Goal: Find contact information: Find contact information

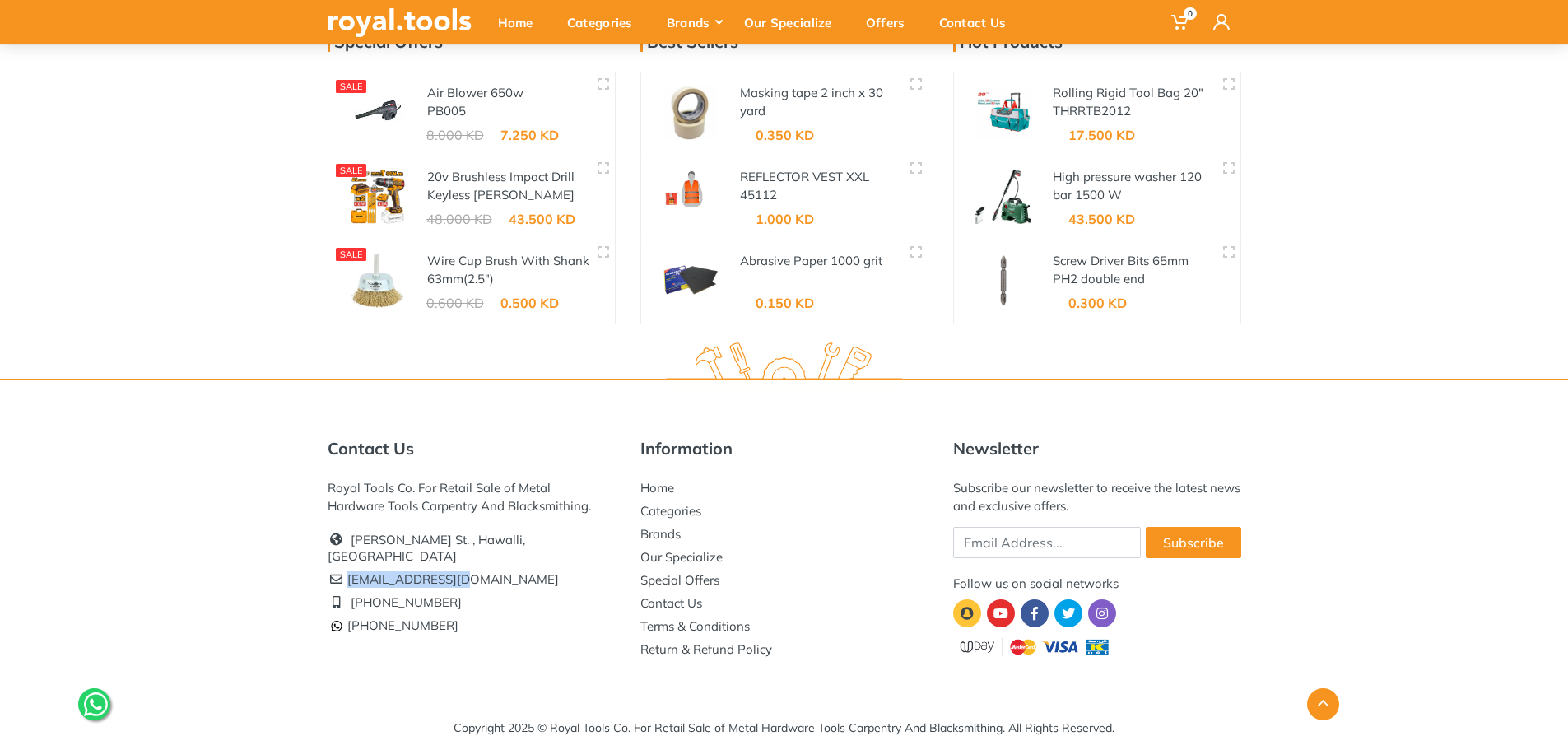
scroll to position [2777, 0]
drag, startPoint x: 442, startPoint y: 562, endPoint x: 347, endPoint y: 563, distance: 95.0
click at [347, 568] on li "[EMAIL_ADDRESS][DOMAIN_NAME]" at bounding box center [471, 579] width 288 height 23
click at [354, 568] on li "[EMAIL_ADDRESS][DOMAIN_NAME]" at bounding box center [471, 579] width 288 height 23
drag, startPoint x: 348, startPoint y: 562, endPoint x: 460, endPoint y: 561, distance: 112.0
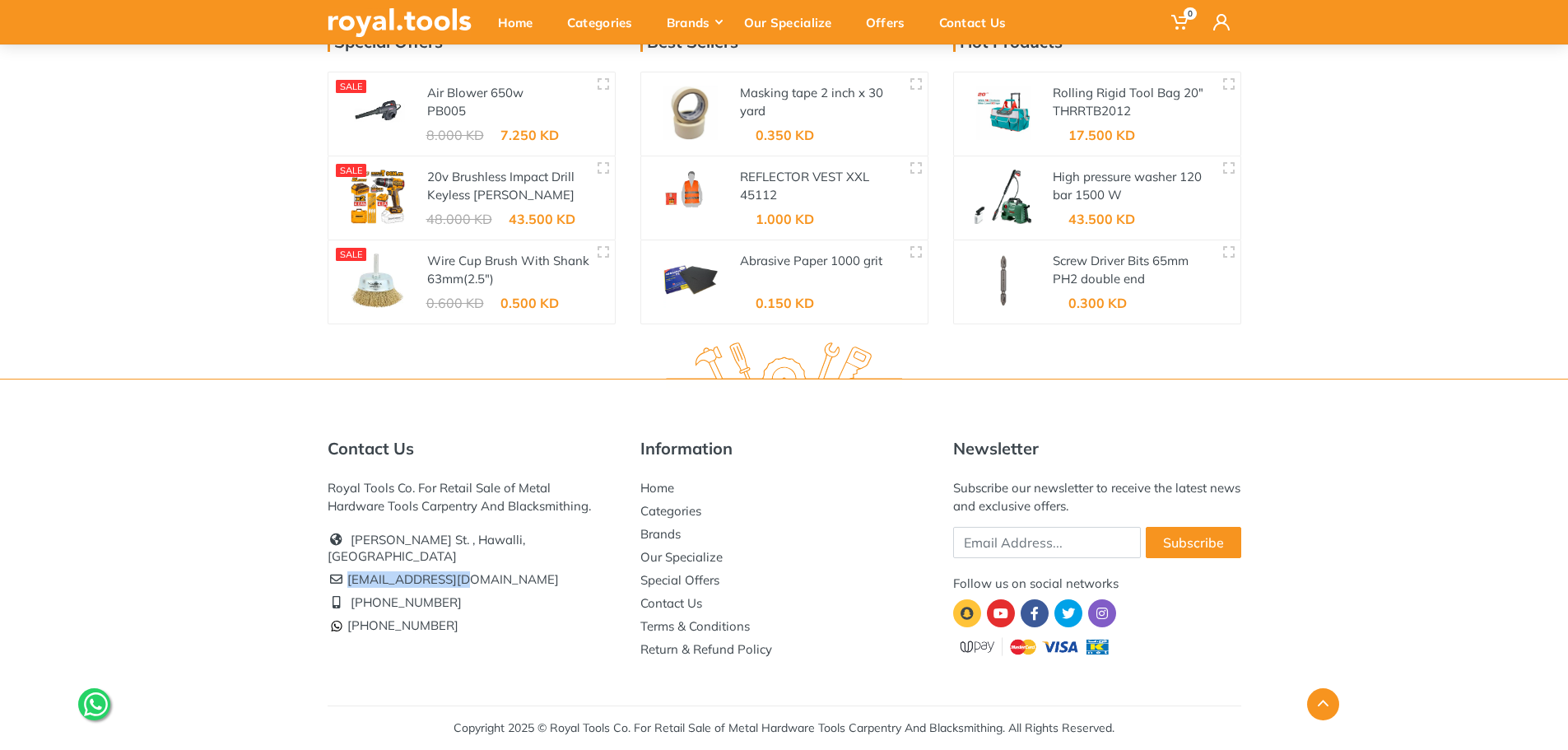
click at [460, 568] on li "[EMAIL_ADDRESS][DOMAIN_NAME]" at bounding box center [471, 579] width 288 height 23
copy li "[EMAIL_ADDRESS][DOMAIN_NAME]"
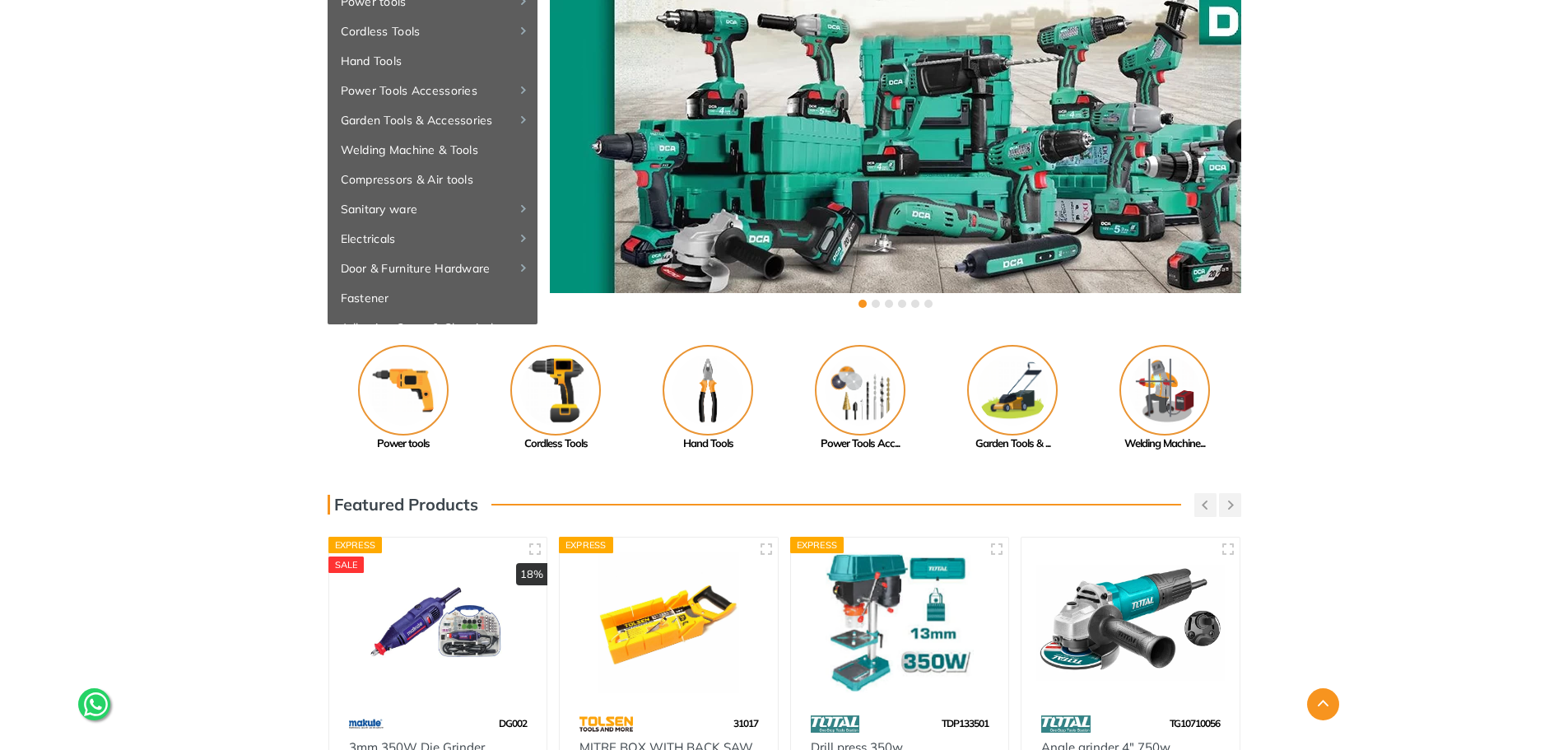
scroll to position [0, 0]
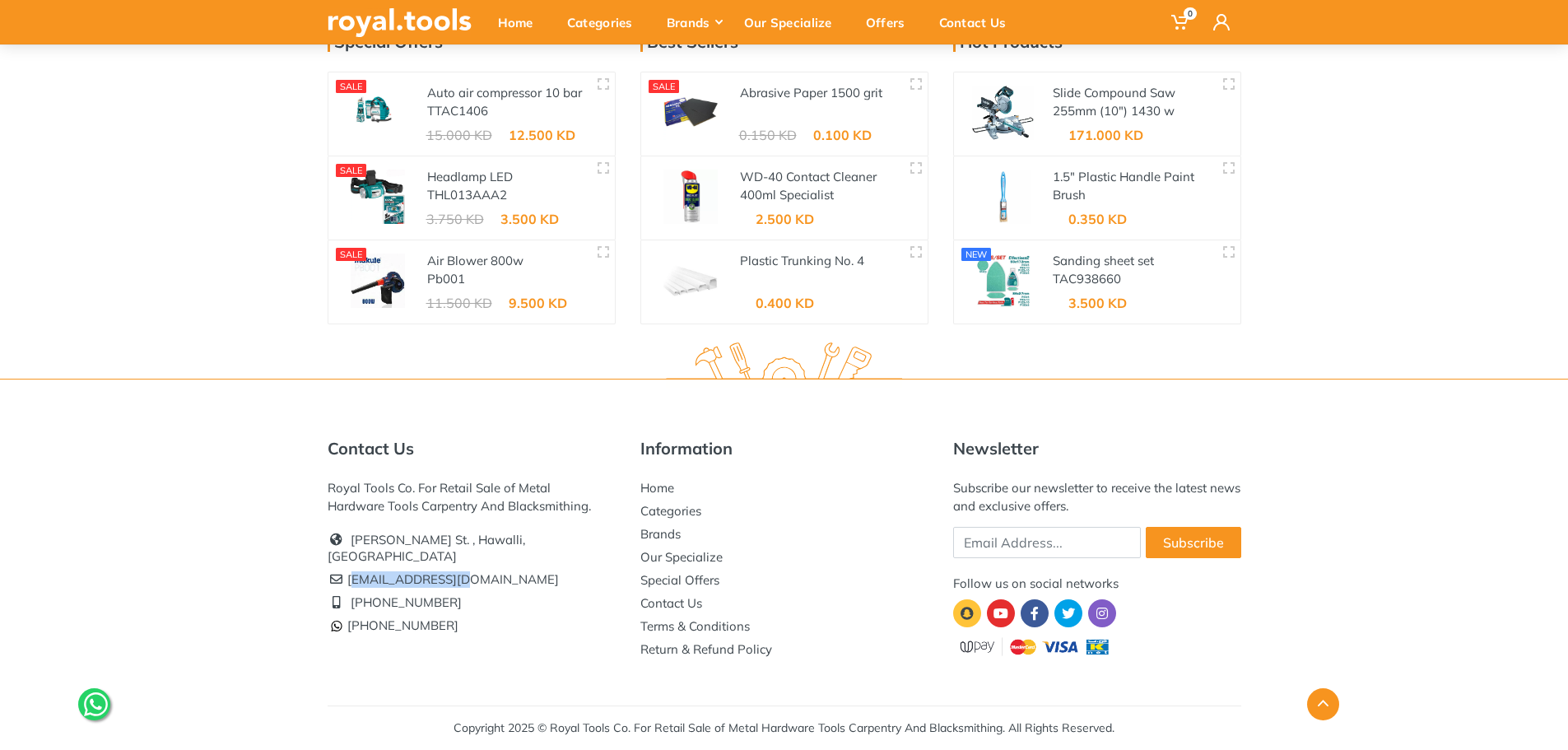
click at [350, 570] on li "[EMAIL_ADDRESS][DOMAIN_NAME]" at bounding box center [471, 579] width 288 height 23
